Goal: Information Seeking & Learning: Learn about a topic

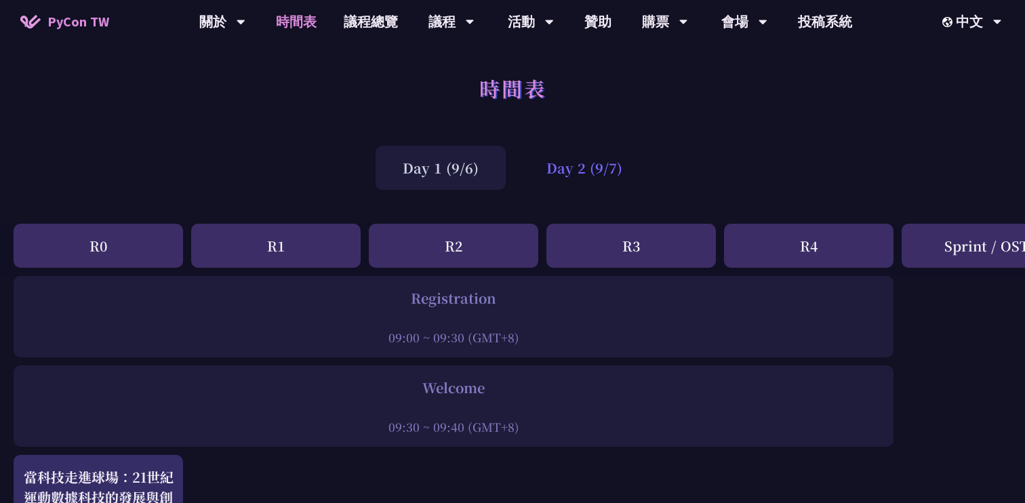
click at [594, 169] on div "Day 2 (9/7)" at bounding box center [584, 168] width 130 height 44
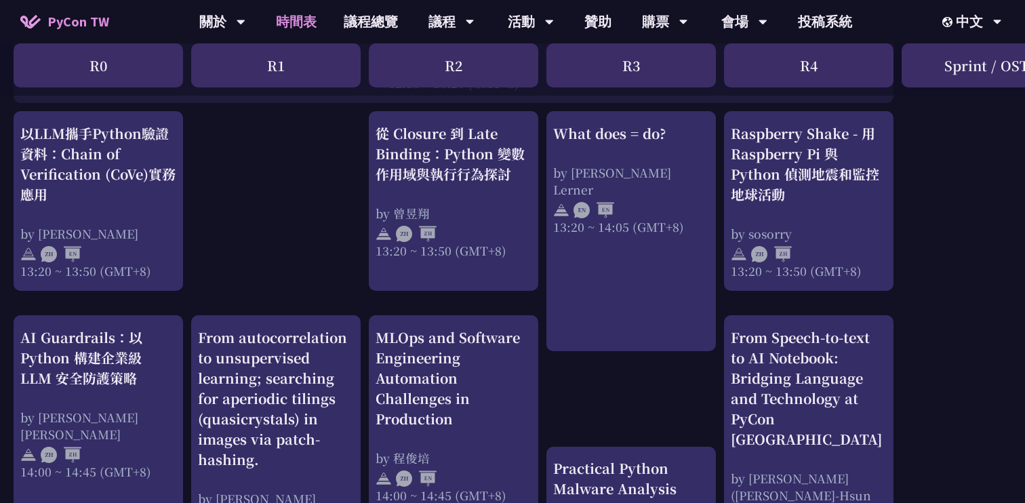
scroll to position [1193, 0]
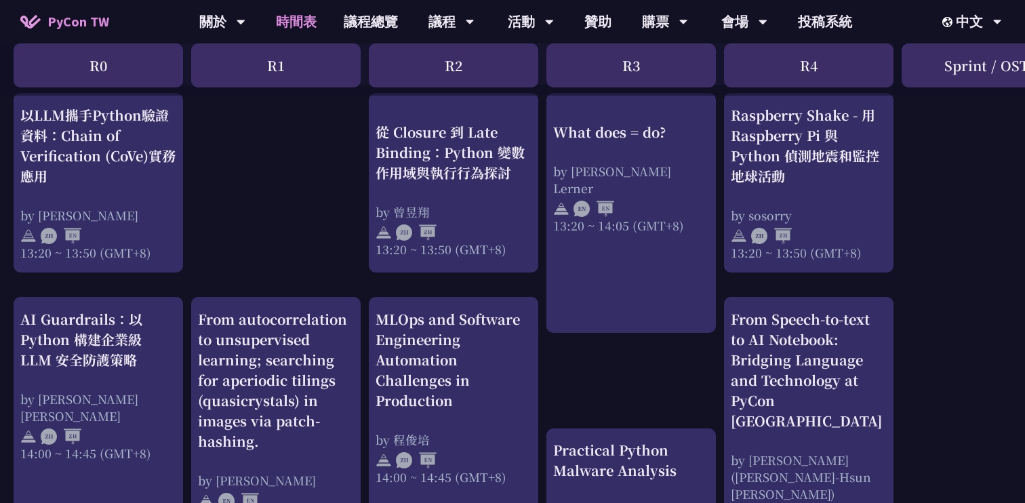
click at [551, 358] on div "print("Hello World")，然後呢？ by [PERSON_NAME] 10:50 ~ 11:35 (GMT+8) What does = do…" at bounding box center [720, 137] width 1440 height 2108
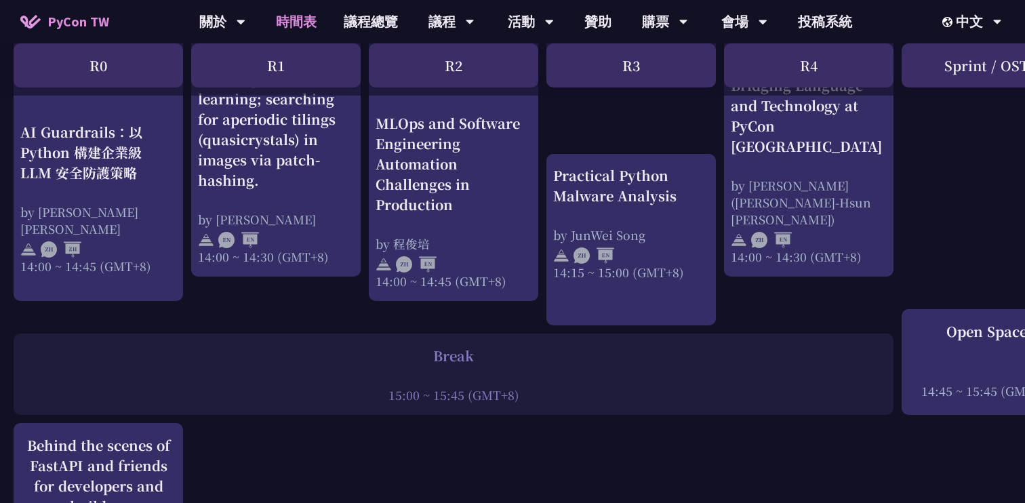
scroll to position [1458, 0]
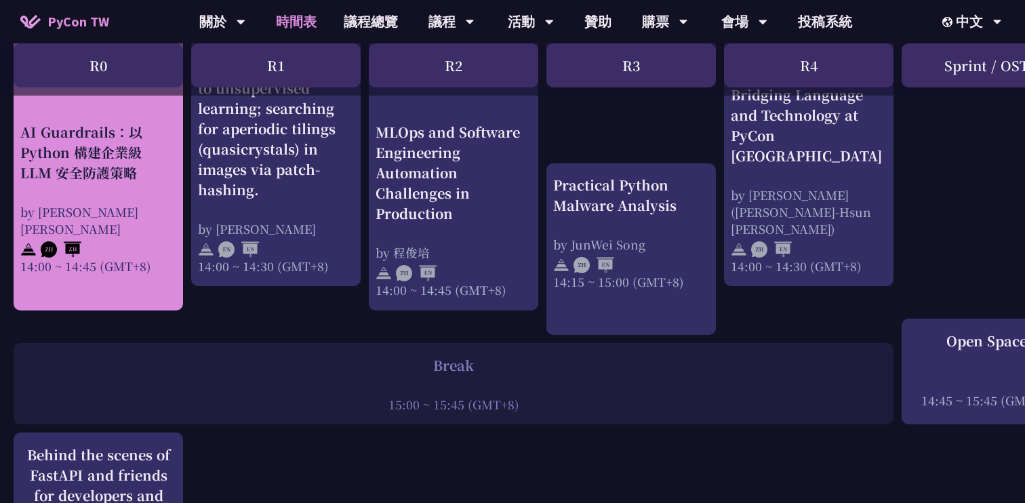
click at [138, 191] on div "AI Guardrails：以 Python 構建企業級 LLM 安全防護策略 by [PERSON_NAME] Un [PERSON_NAME]14:00 …" at bounding box center [98, 198] width 156 height 153
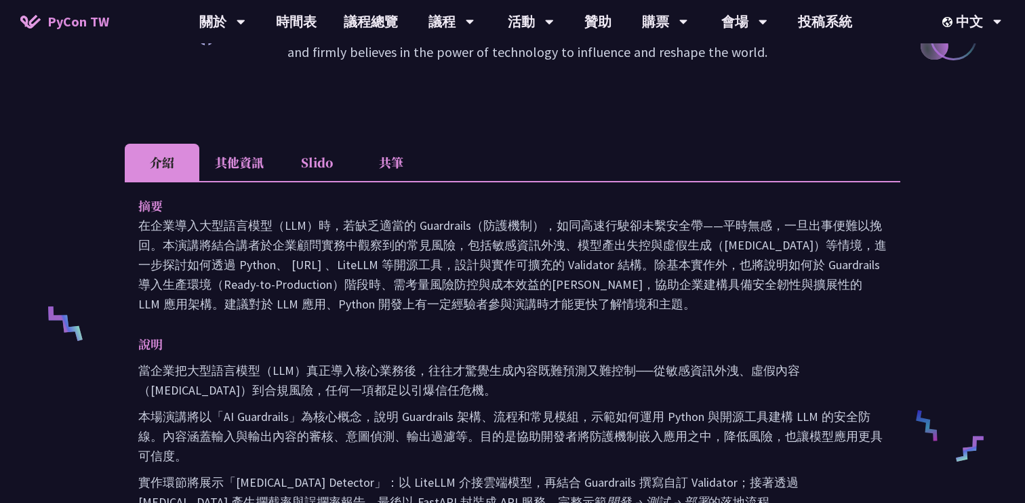
scroll to position [353, 0]
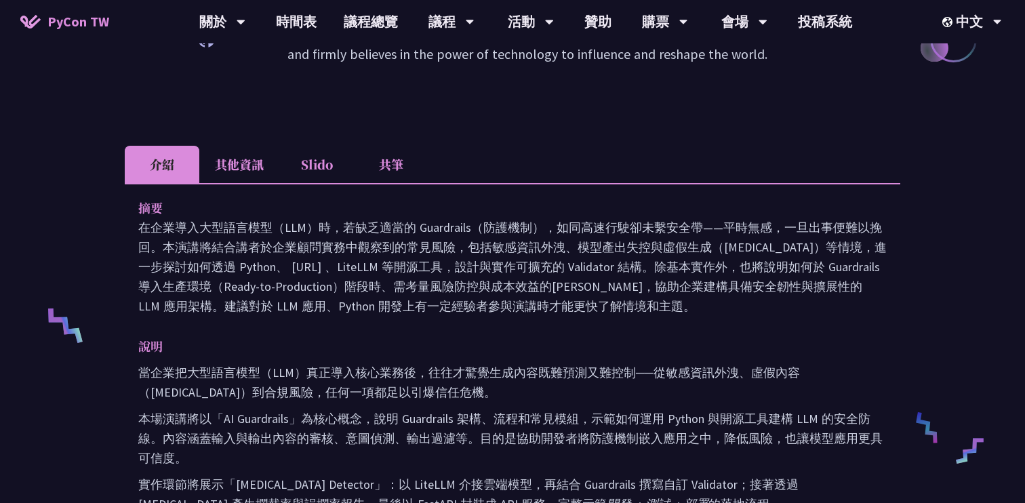
click at [385, 180] on li "共筆" at bounding box center [391, 164] width 75 height 37
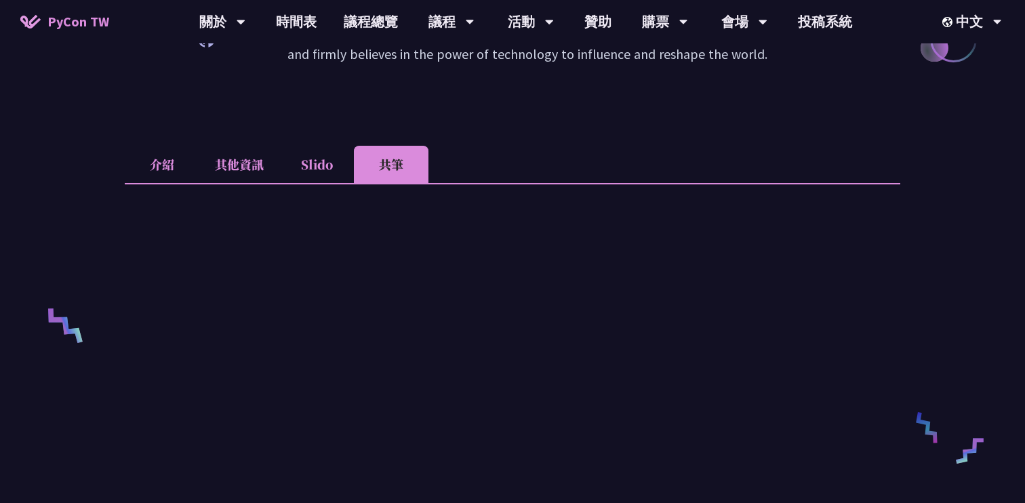
click at [263, 169] on li "其他資訊" at bounding box center [239, 164] width 80 height 37
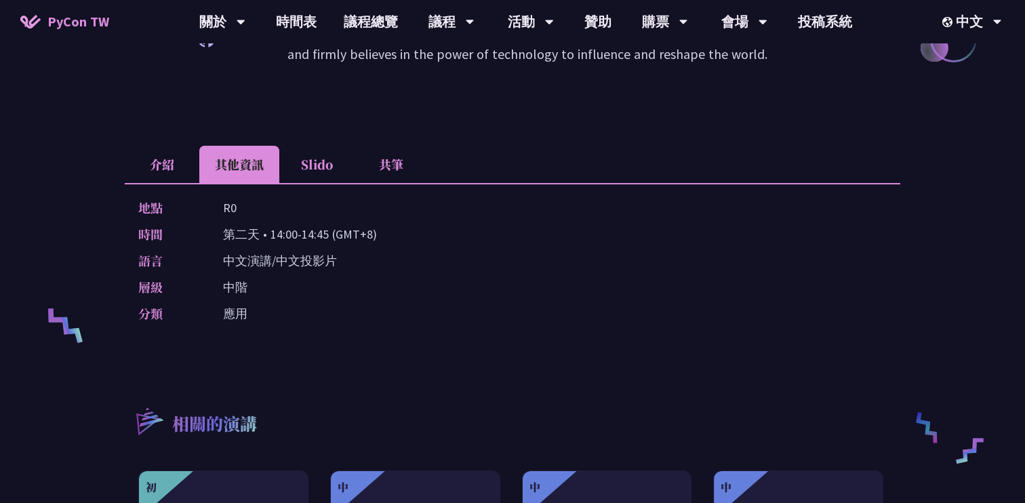
click at [272, 271] on div "地點 R0 時間 [DEMOGRAPHIC_DATA] • 14:00-14:45 (GMT+8) 語言 中文演講/中文投影片 層級 中階 分類 應用" at bounding box center [513, 263] width 776 height 161
click at [279, 264] on p "中文演講/中文投影片" at bounding box center [280, 261] width 114 height 20
click at [399, 166] on li "共筆" at bounding box center [391, 164] width 75 height 37
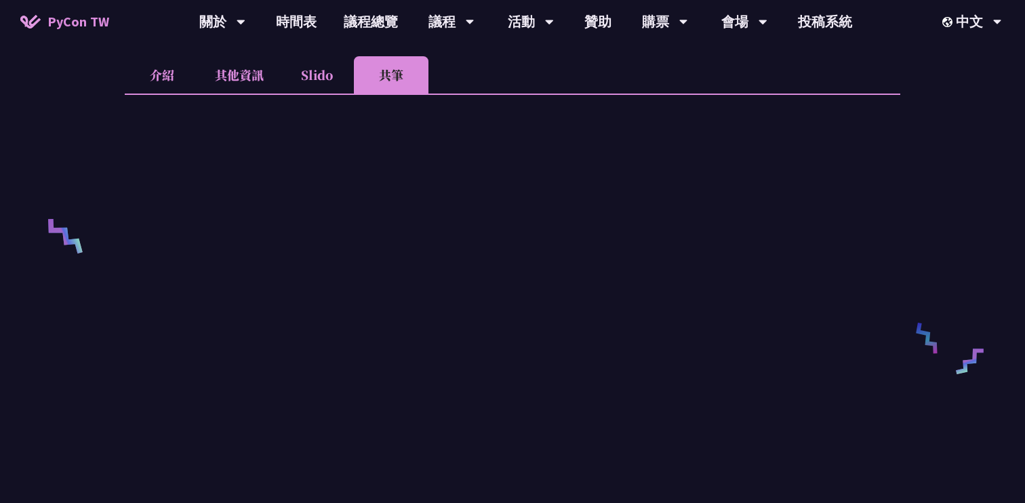
scroll to position [437, 0]
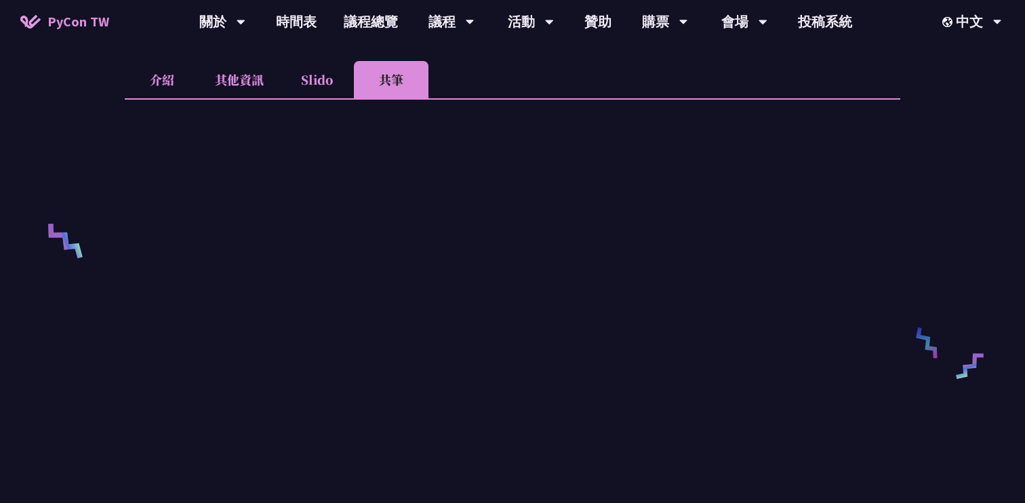
click at [334, 88] on li "Slido" at bounding box center [316, 79] width 75 height 37
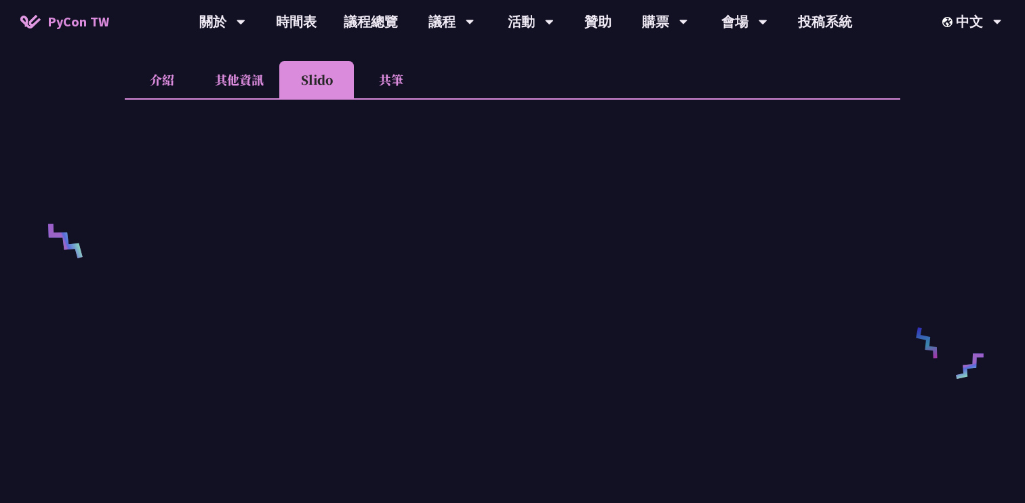
click at [237, 80] on li "其他資訊" at bounding box center [239, 79] width 80 height 37
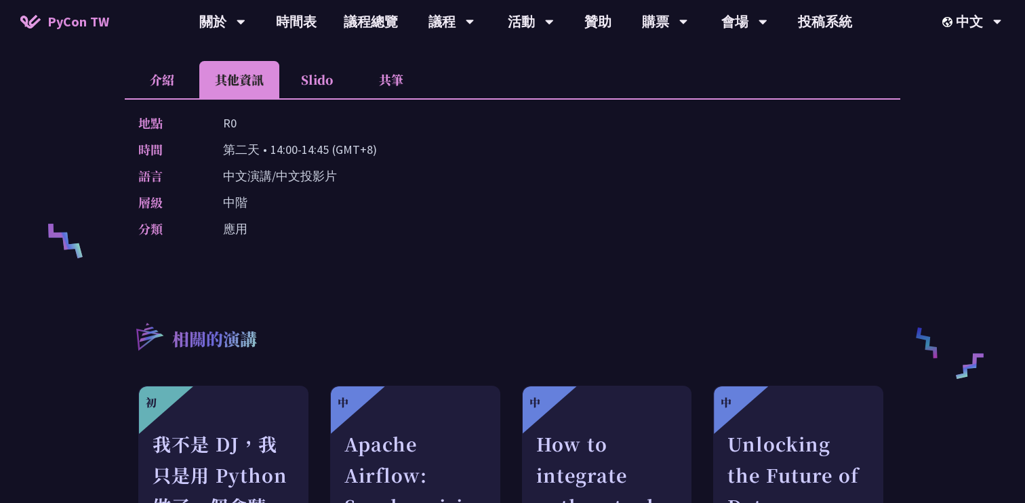
click at [167, 85] on li "介紹" at bounding box center [162, 79] width 75 height 37
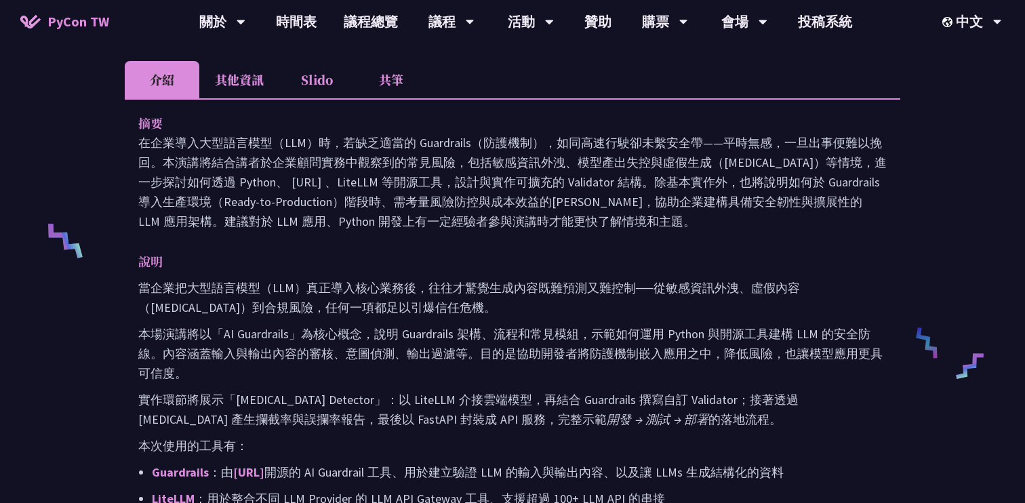
click at [379, 258] on p "說明" at bounding box center [498, 262] width 721 height 20
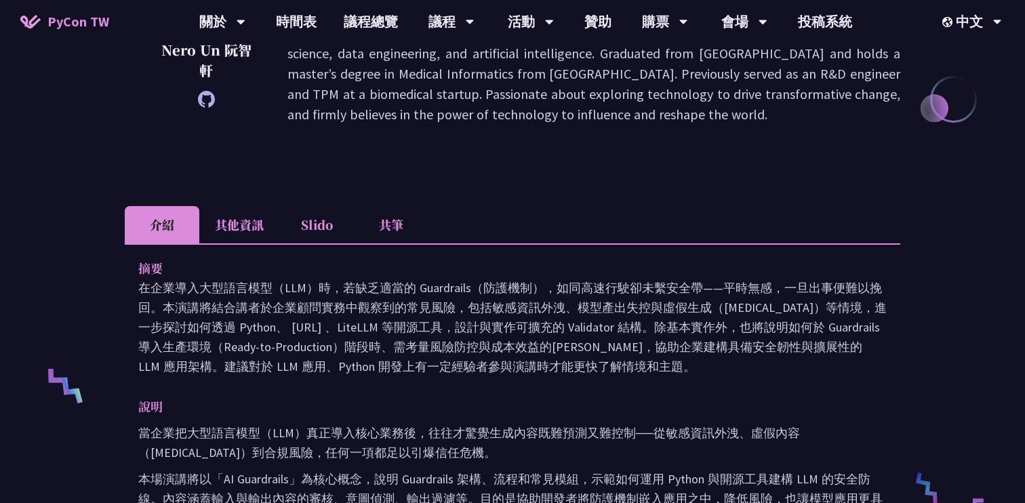
scroll to position [292, 0]
click at [231, 235] on li "其他資訊" at bounding box center [239, 225] width 80 height 37
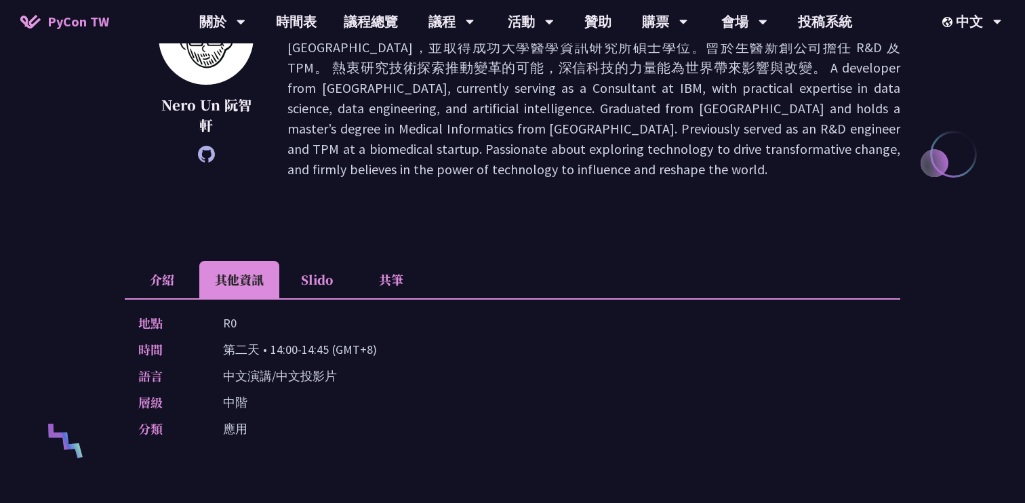
scroll to position [240, 0]
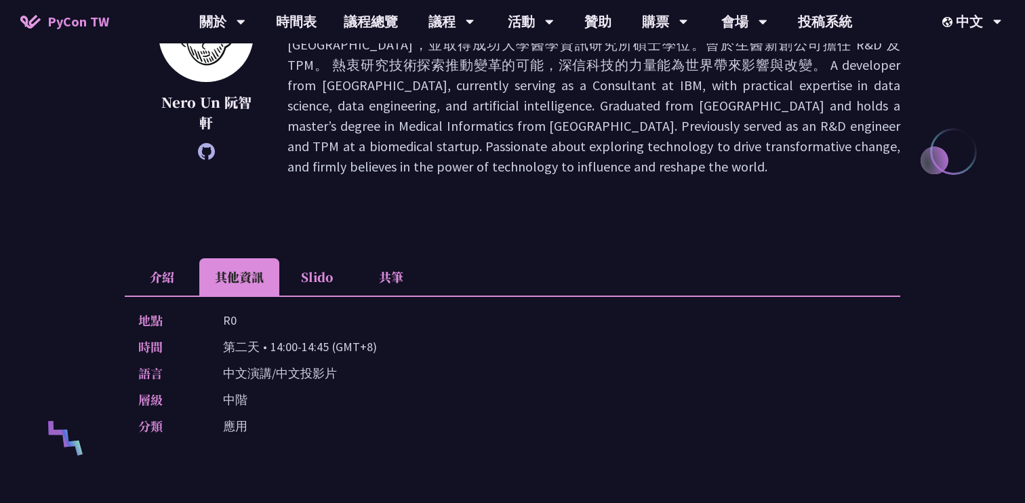
click at [390, 273] on li "共筆" at bounding box center [391, 276] width 75 height 37
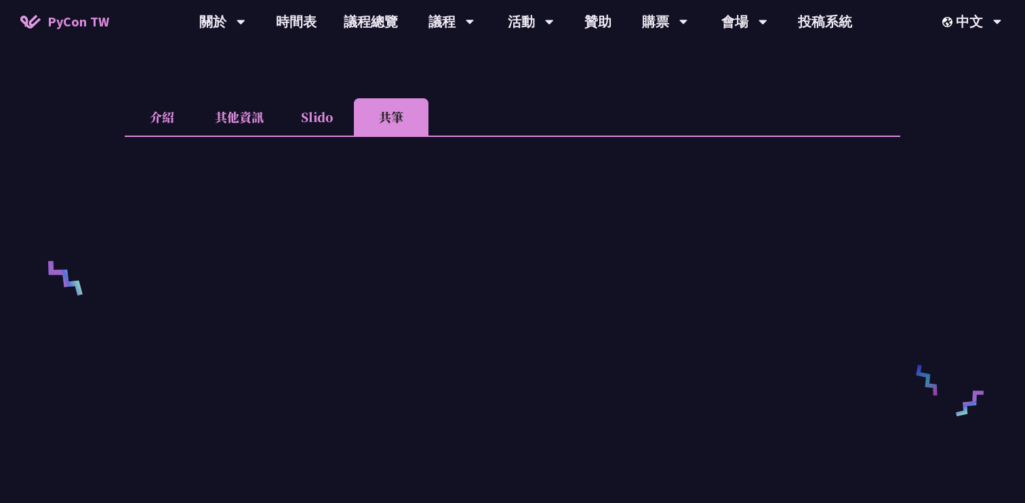
scroll to position [403, 0]
click at [174, 125] on li "介紹" at bounding box center [162, 114] width 75 height 37
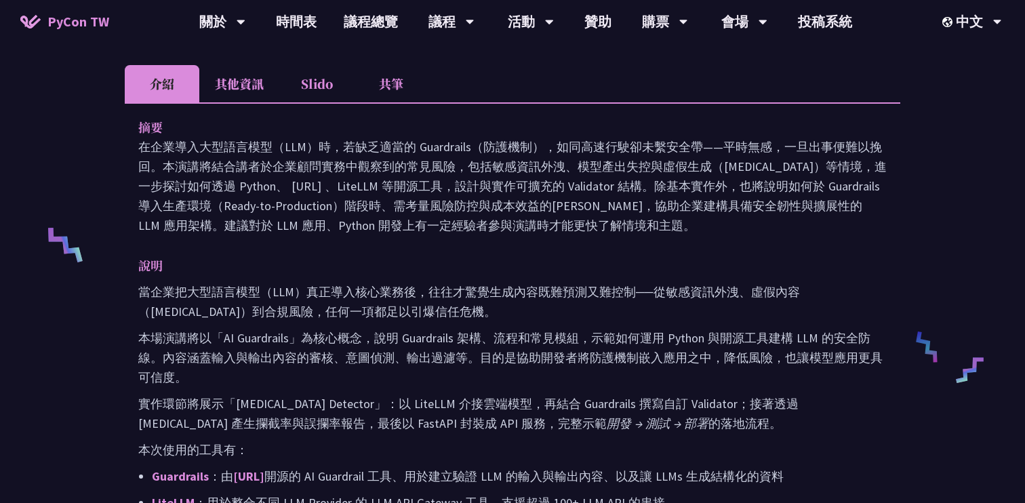
scroll to position [426, 0]
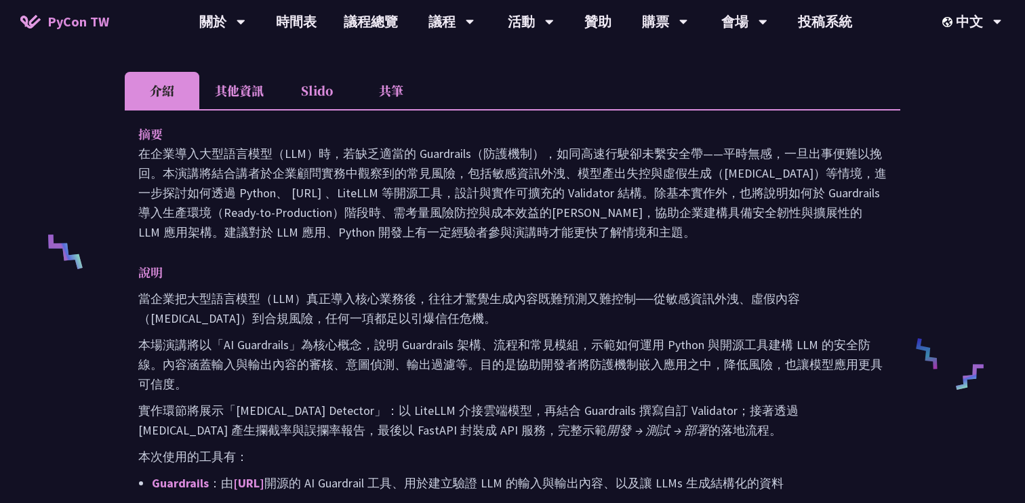
click at [238, 104] on li "其他資訊" at bounding box center [239, 90] width 80 height 37
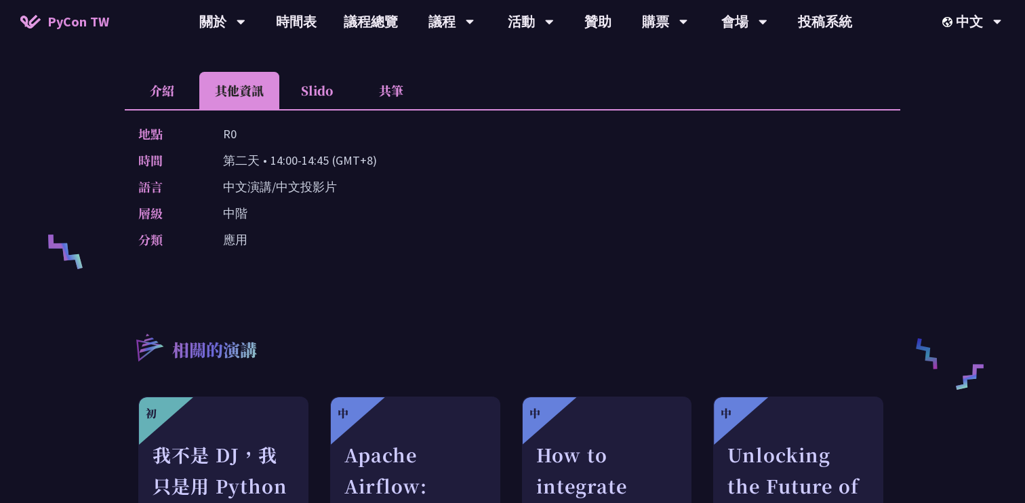
click at [308, 188] on p "中文演講/中文投影片" at bounding box center [280, 187] width 114 height 20
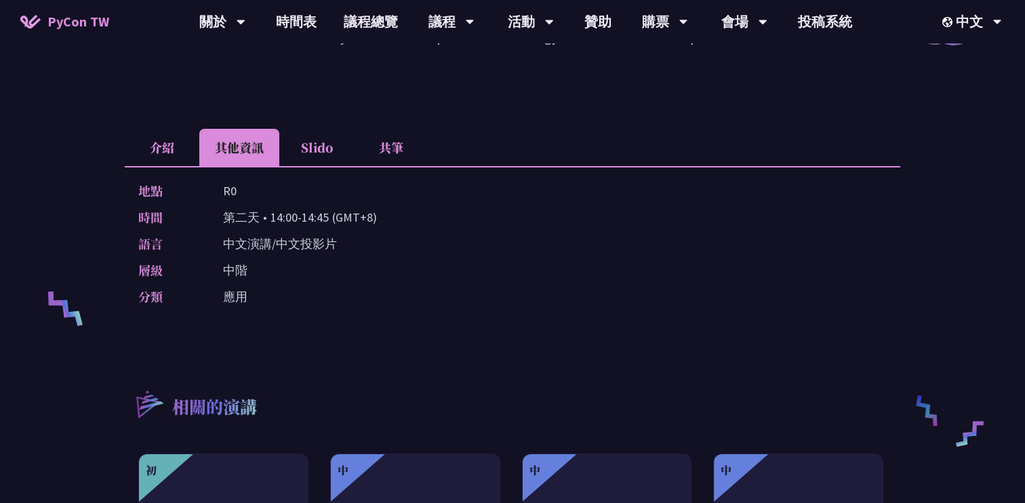
scroll to position [361, 0]
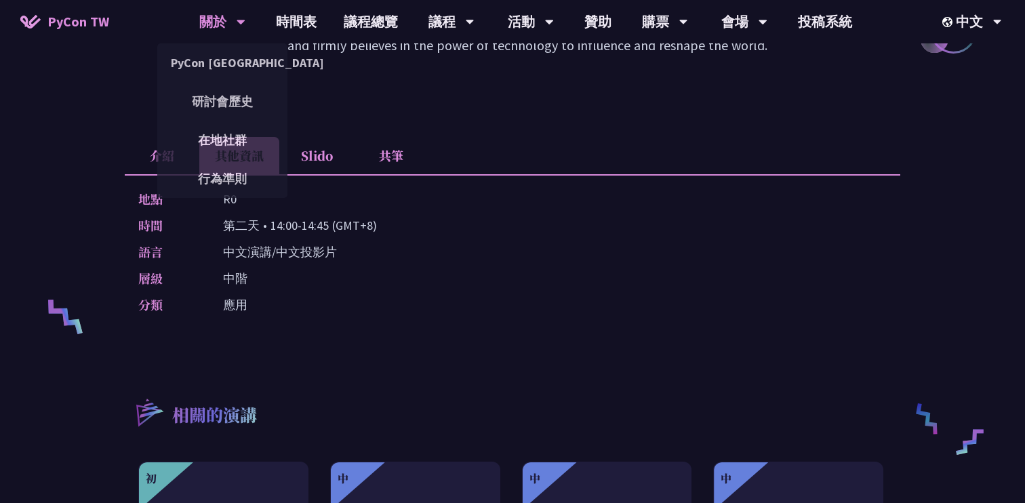
click at [222, 11] on div "關於" at bounding box center [222, 21] width 46 height 43
click at [228, 65] on link "PyCon [GEOGRAPHIC_DATA]" at bounding box center [222, 63] width 130 height 32
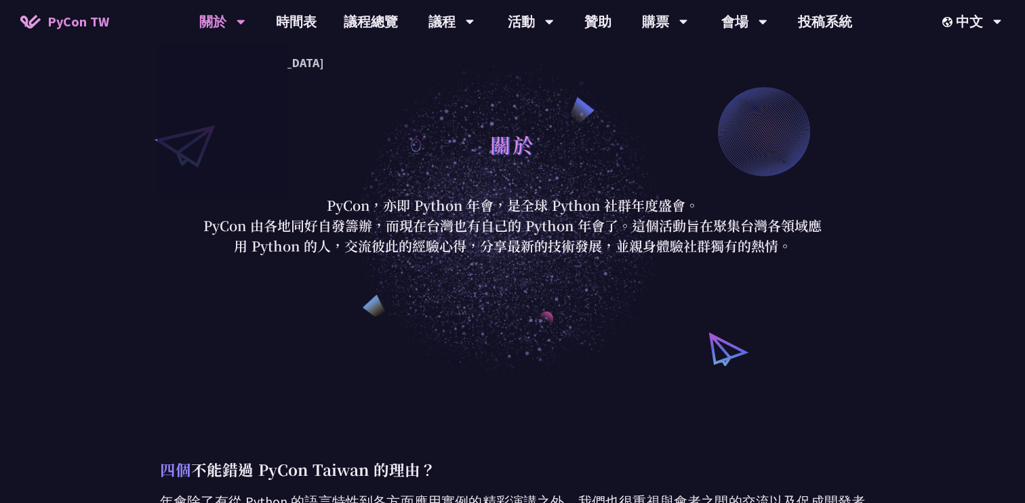
click at [96, 23] on span "PyCon TW" at bounding box center [78, 22] width 62 height 20
